Goal: Information Seeking & Learning: Find specific fact

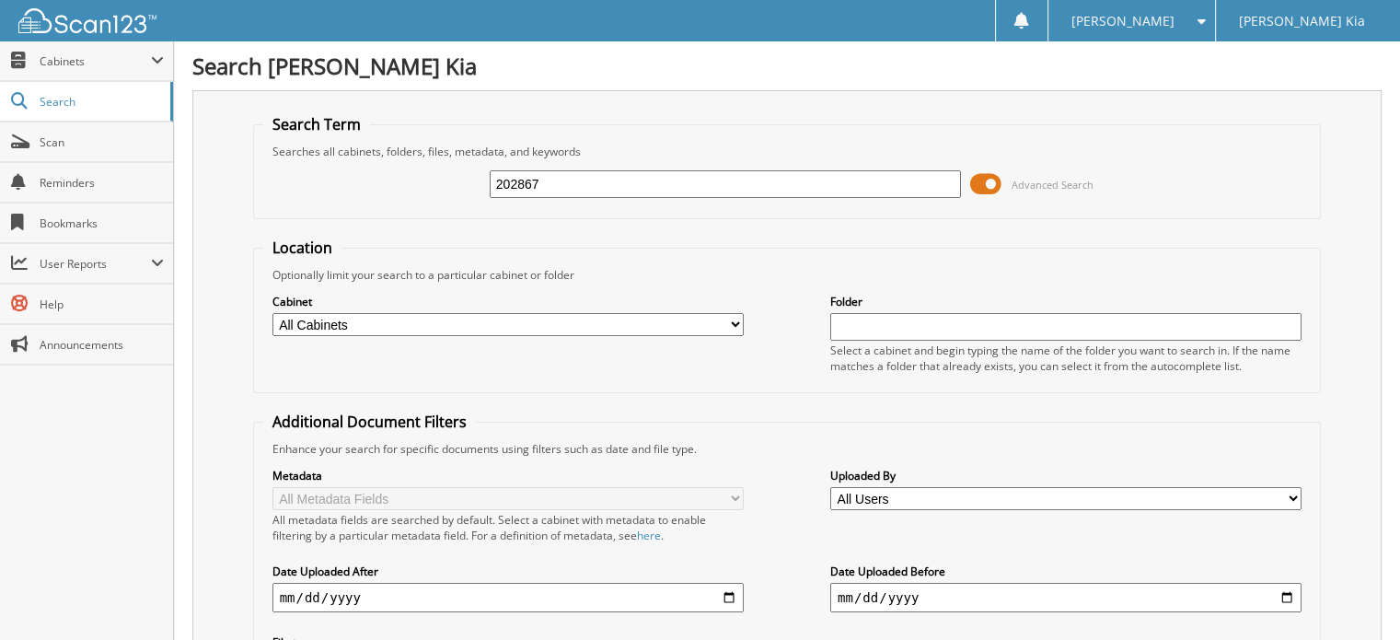
drag, startPoint x: 566, startPoint y: 188, endPoint x: 475, endPoint y: 180, distance: 91.5
click at [475, 180] on div "202867 Advanced Search" at bounding box center [787, 184] width 1049 height 50
type input "203082"
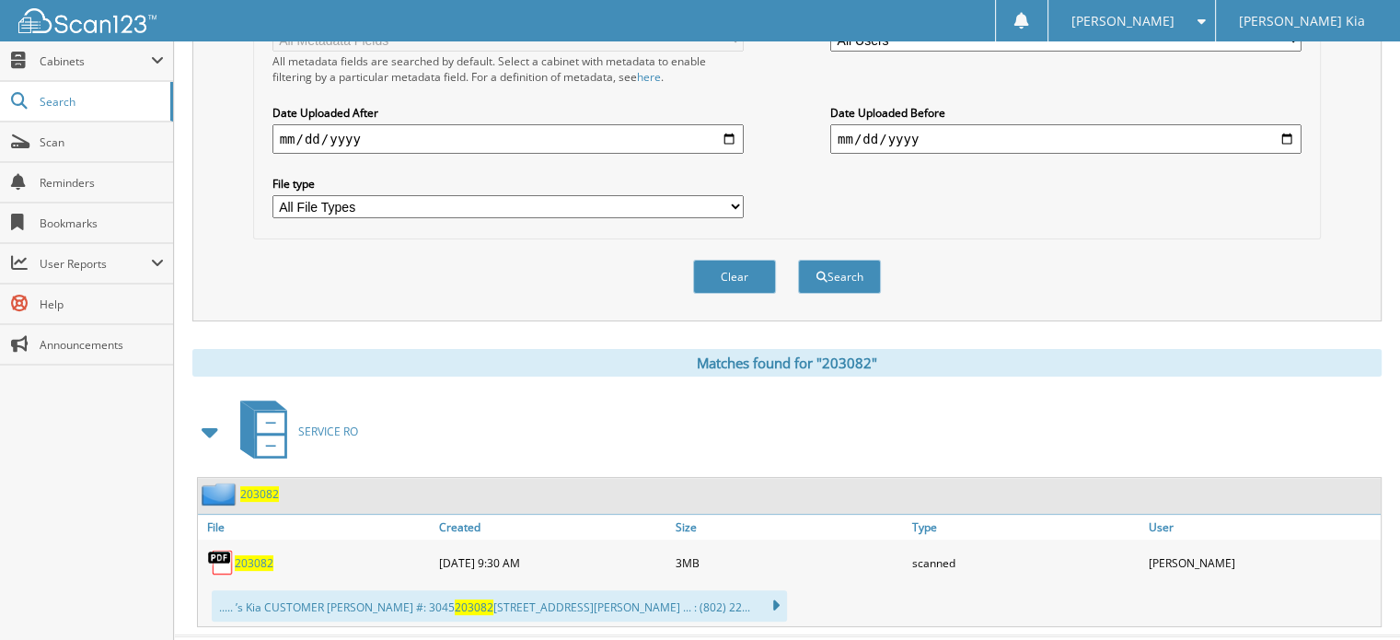
scroll to position [460, 0]
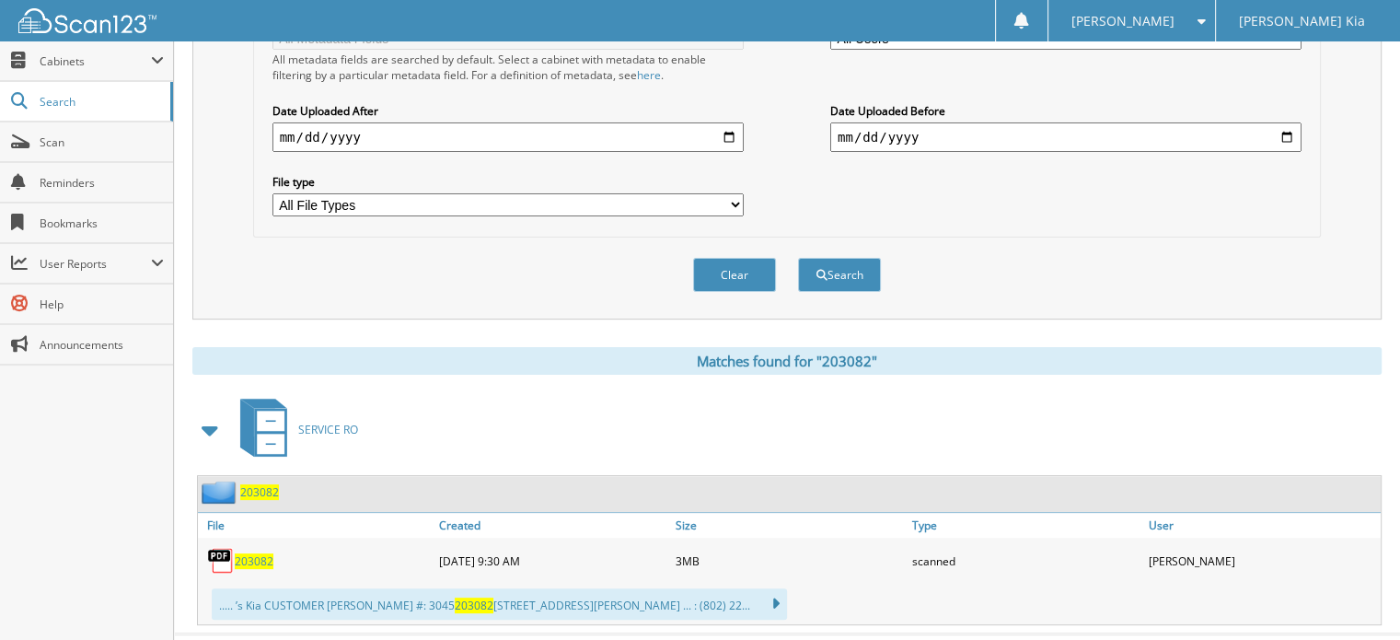
click at [258, 553] on span "203082" at bounding box center [254, 561] width 39 height 16
